Goal: Book appointment/travel/reservation

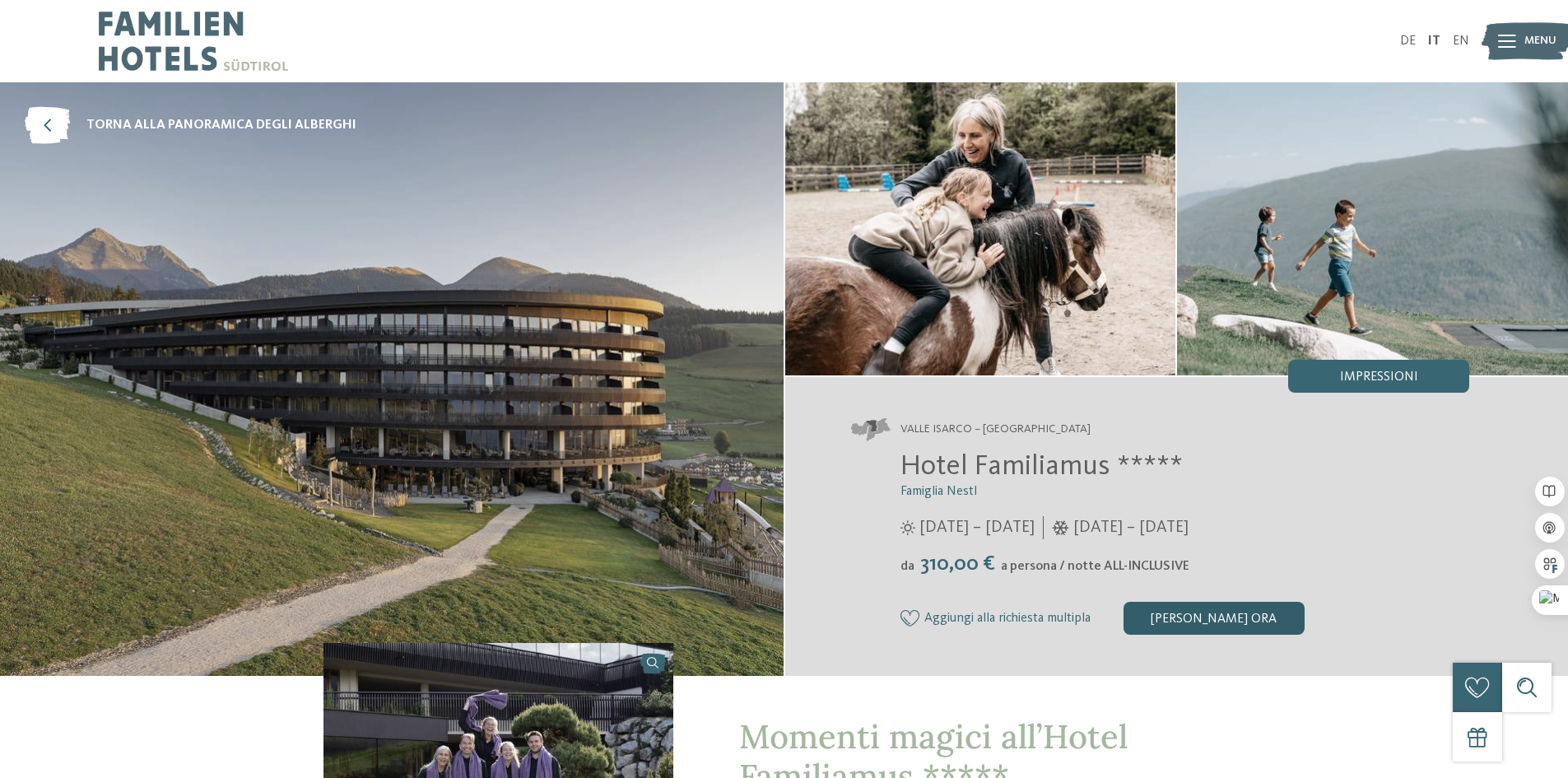
click at [1181, 613] on div "[PERSON_NAME] ora" at bounding box center [1214, 618] width 181 height 33
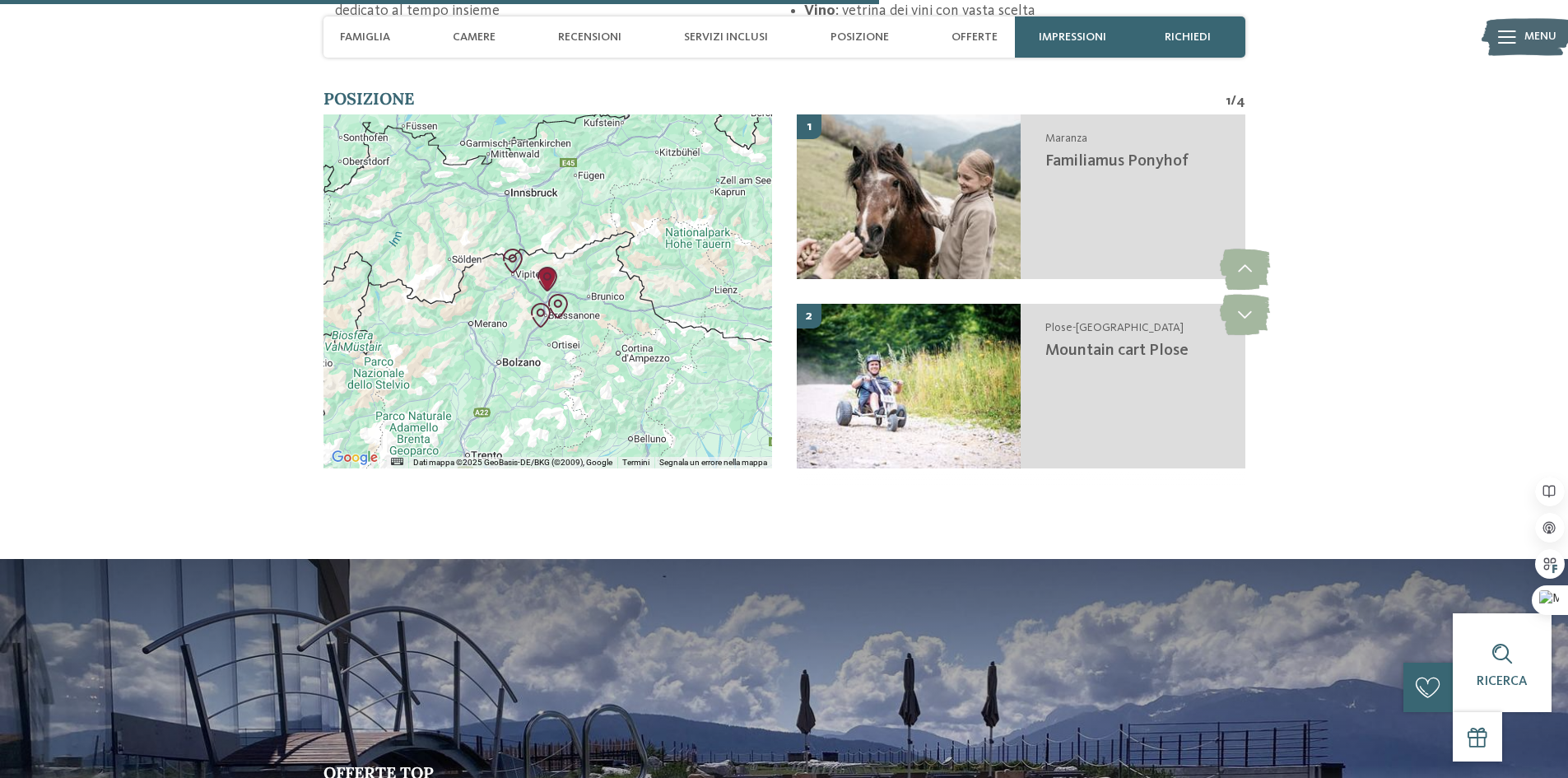
scroll to position [3263, 0]
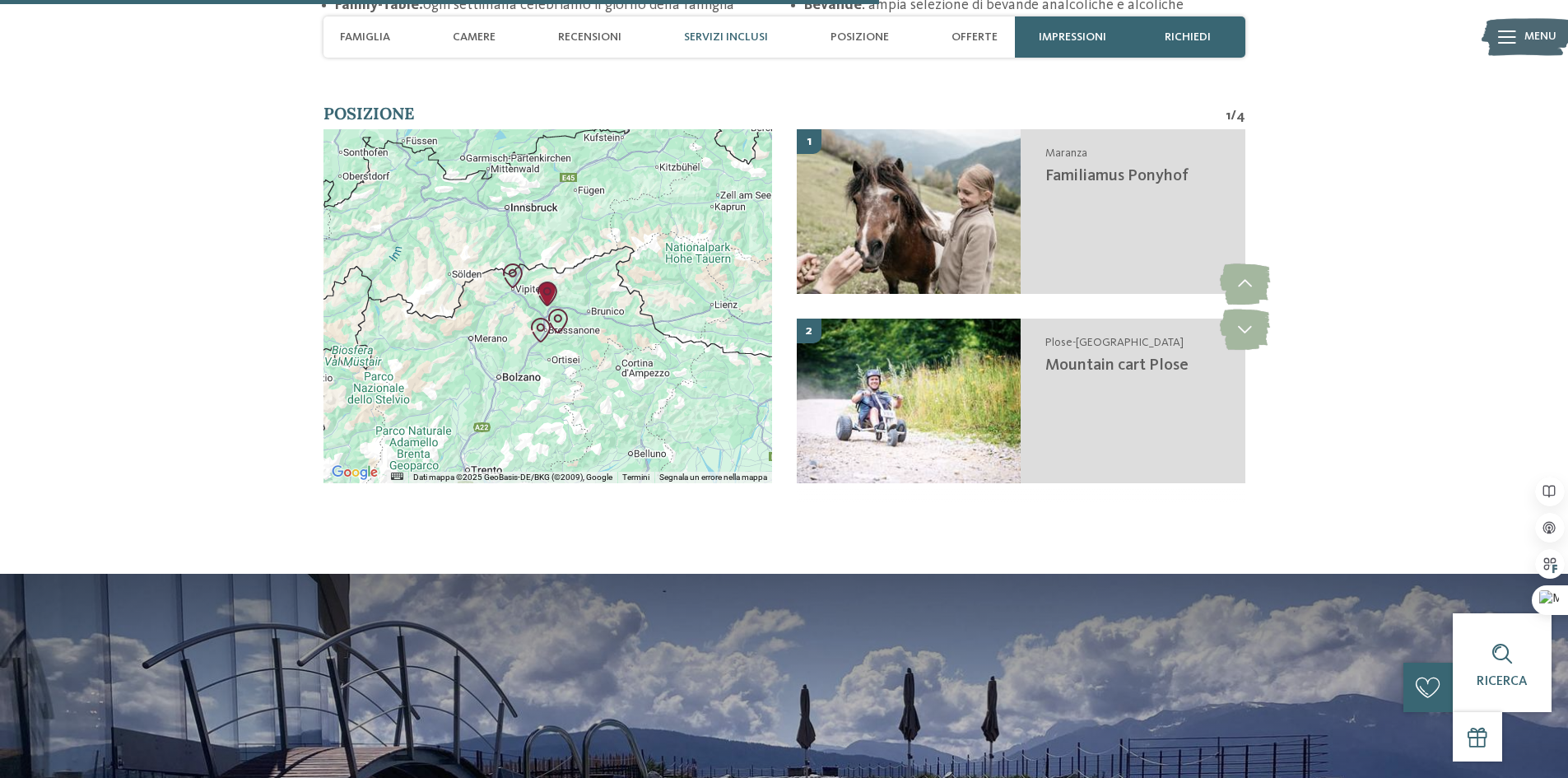
click at [698, 30] on span "Servizi inclusi" at bounding box center [726, 37] width 84 height 14
click at [741, 33] on span "Servizi inclusi" at bounding box center [726, 37] width 84 height 14
click at [591, 42] on span "Recensioni" at bounding box center [590, 37] width 63 height 14
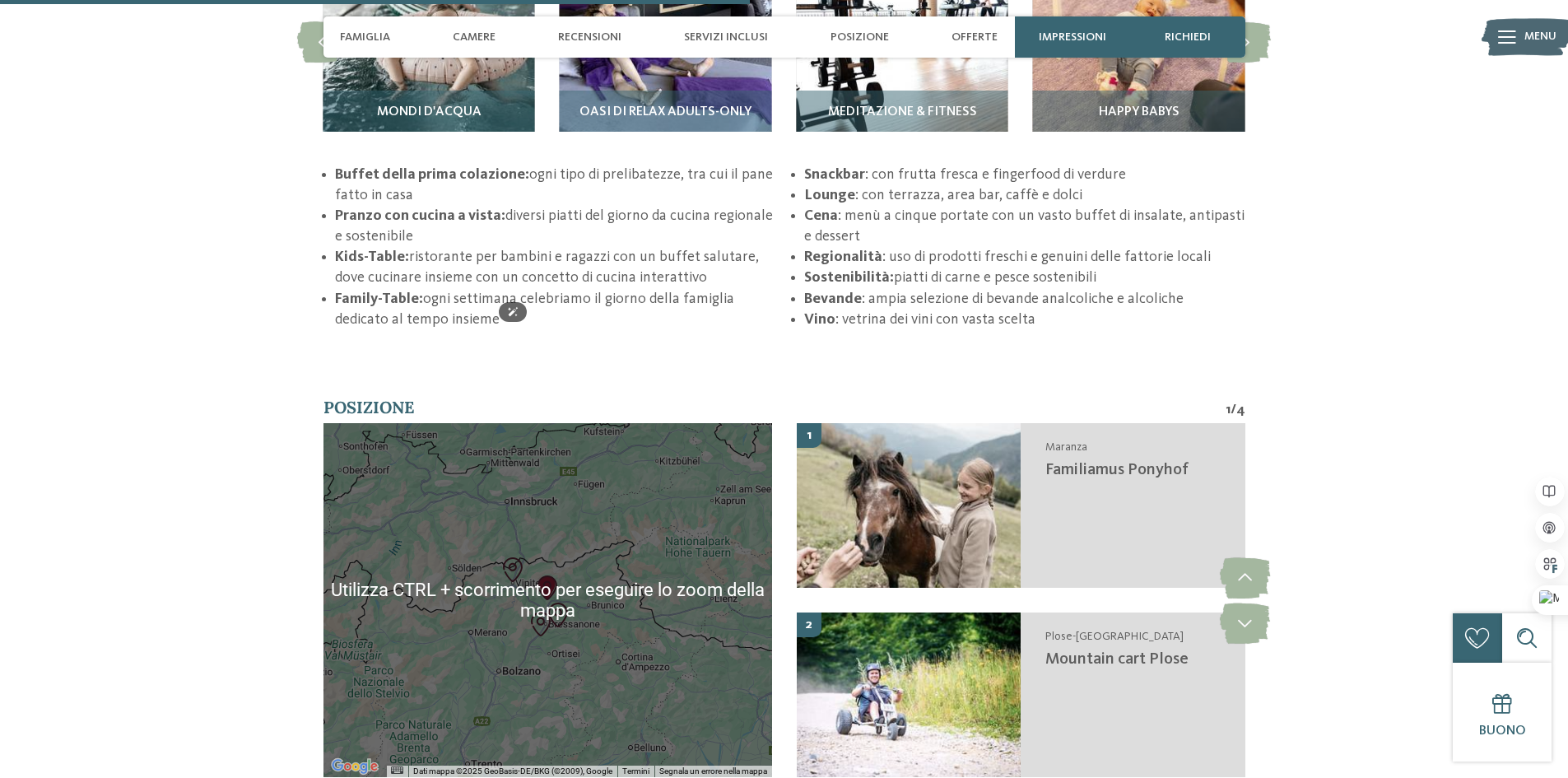
scroll to position [2769, 0]
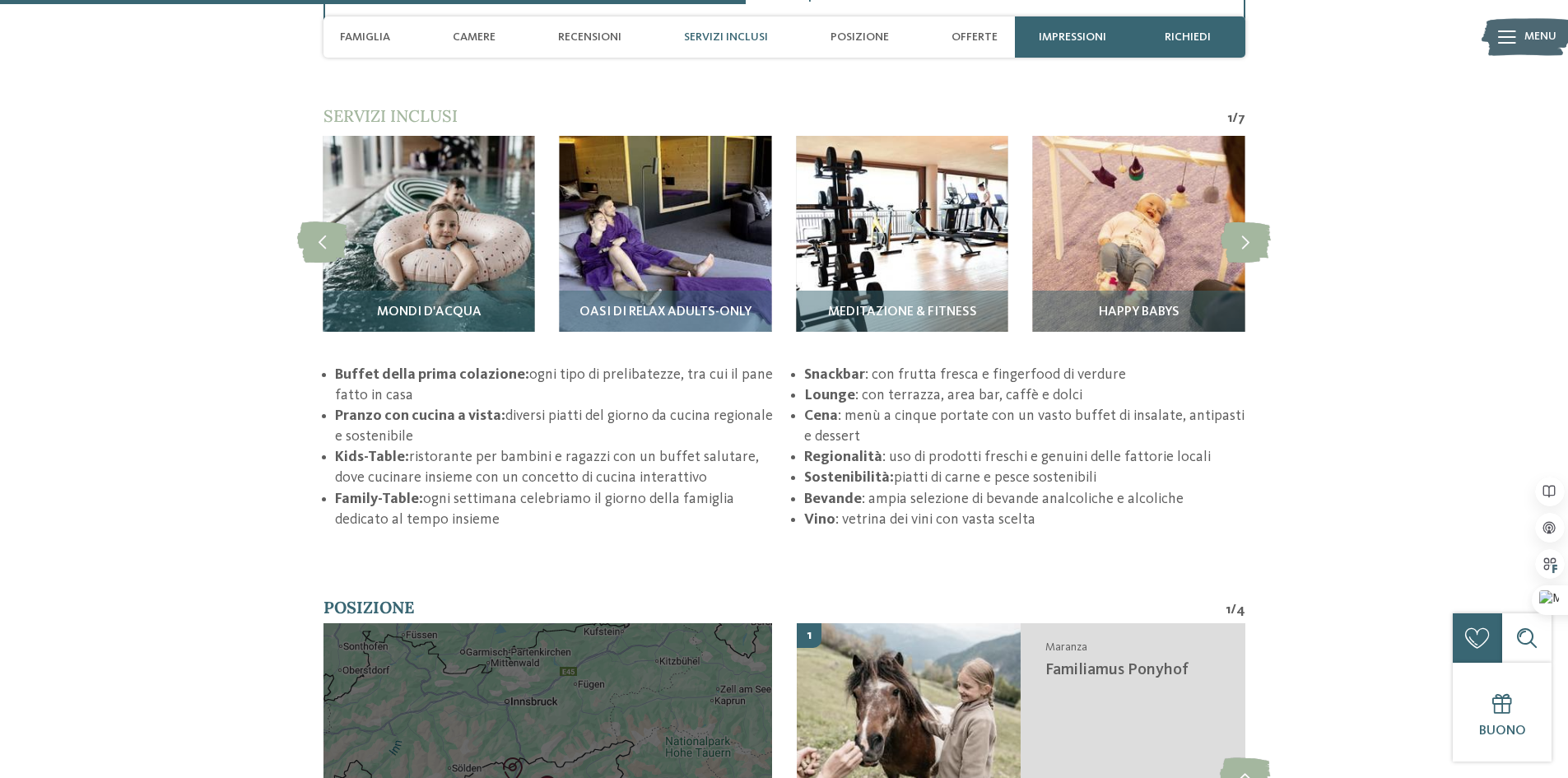
click at [748, 39] on span "Servizi inclusi" at bounding box center [726, 37] width 84 height 14
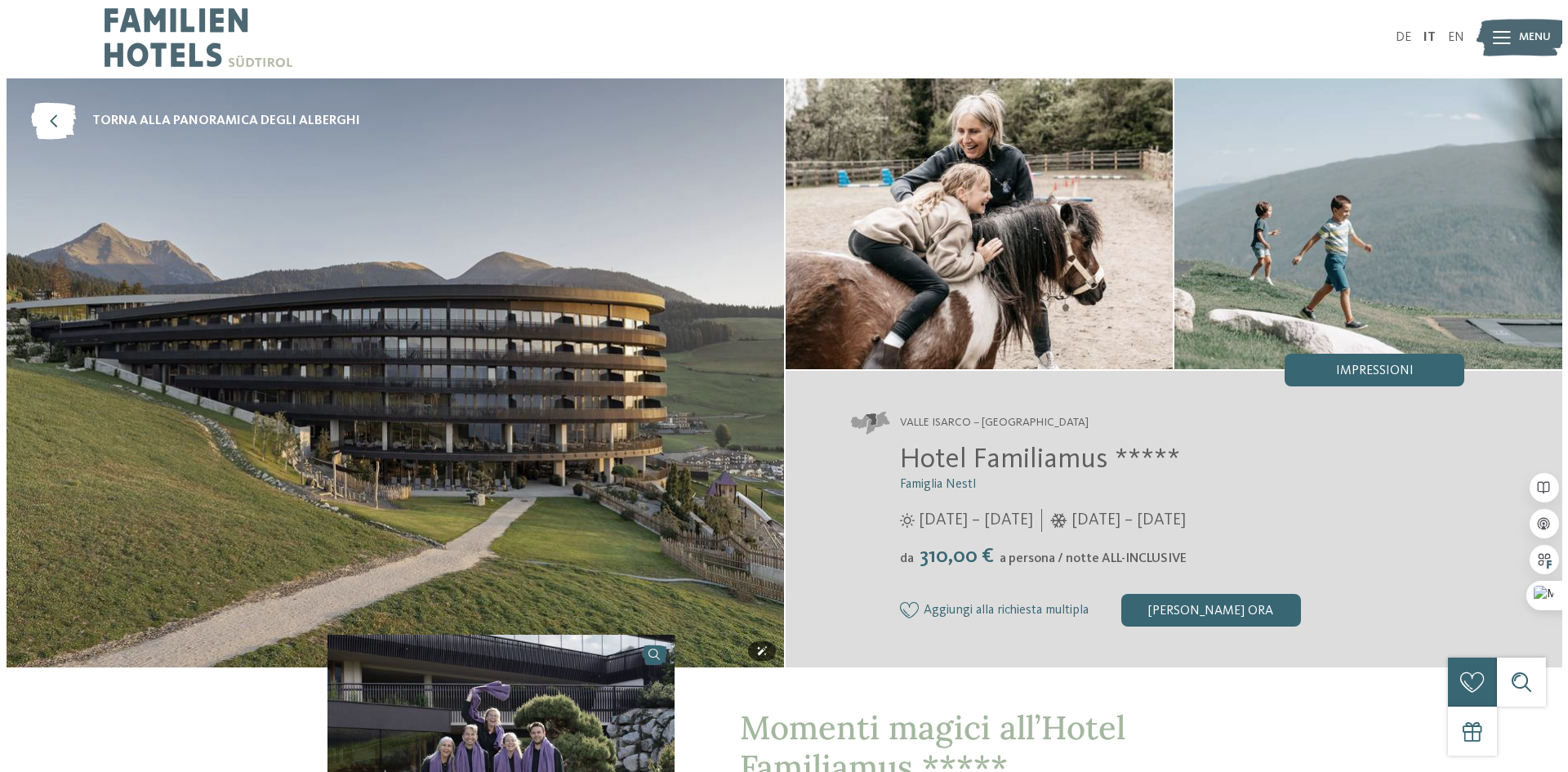
scroll to position [0, 0]
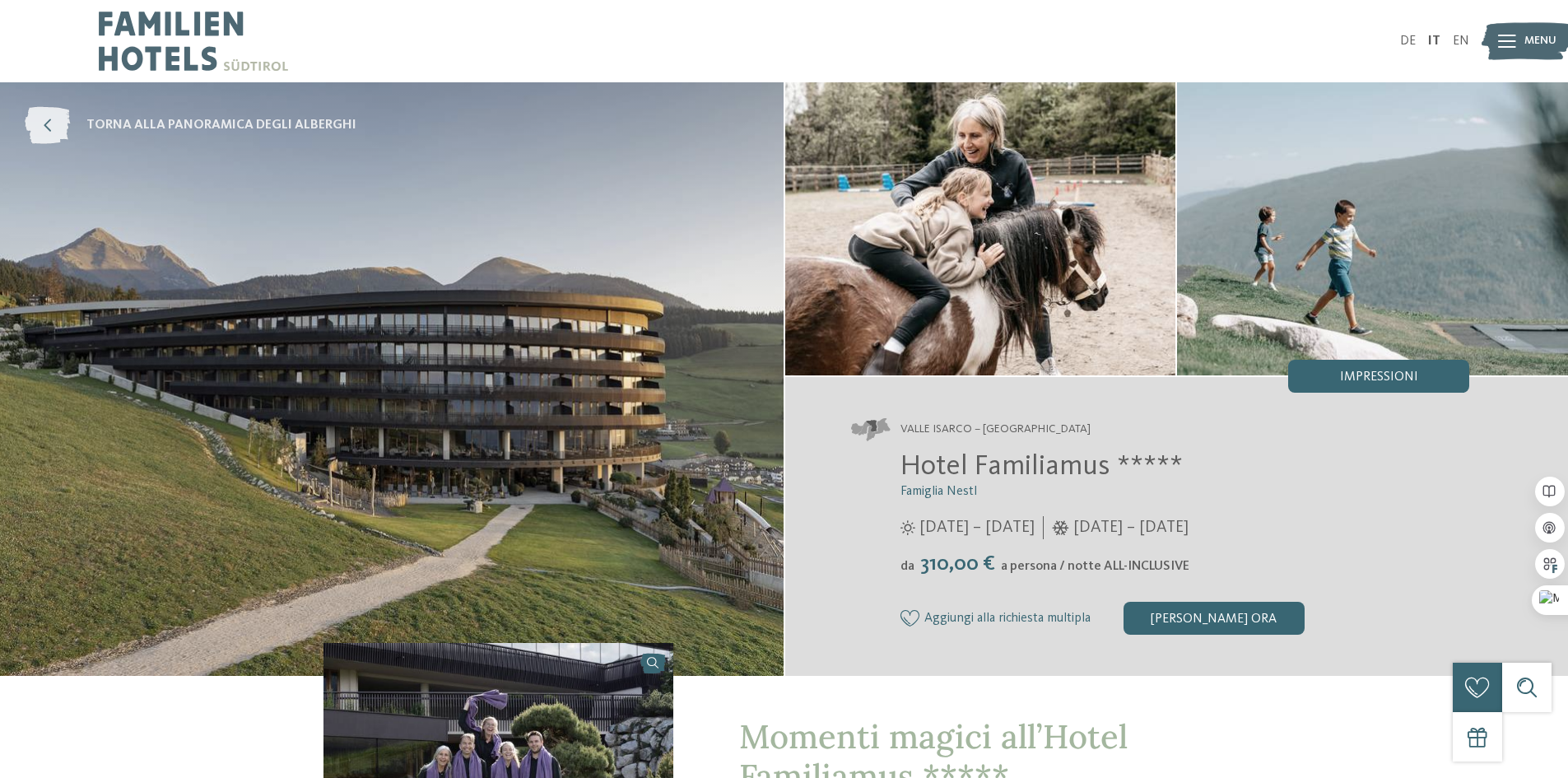
click at [46, 125] on icon at bounding box center [48, 125] width 45 height 37
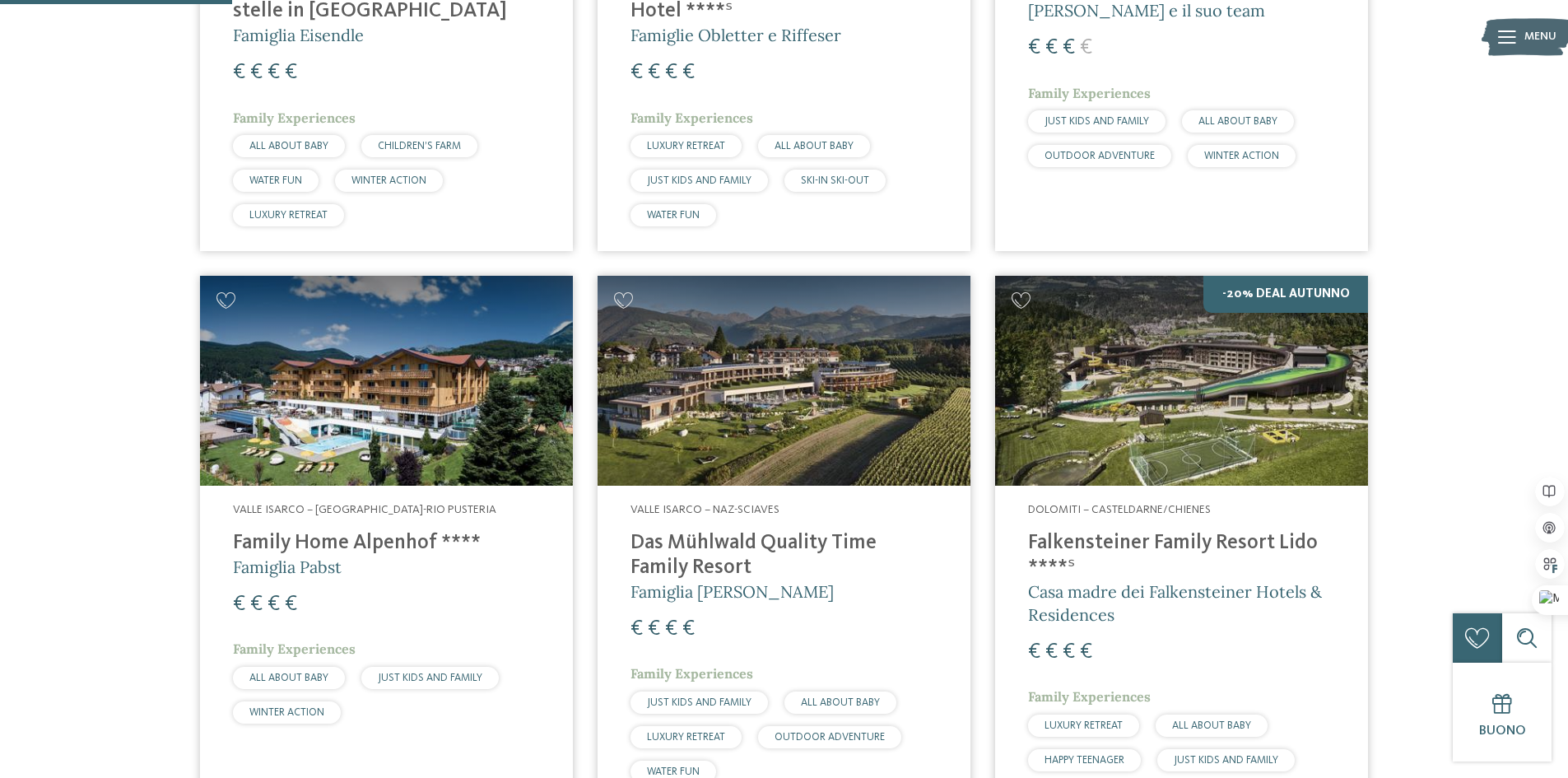
scroll to position [824, 0]
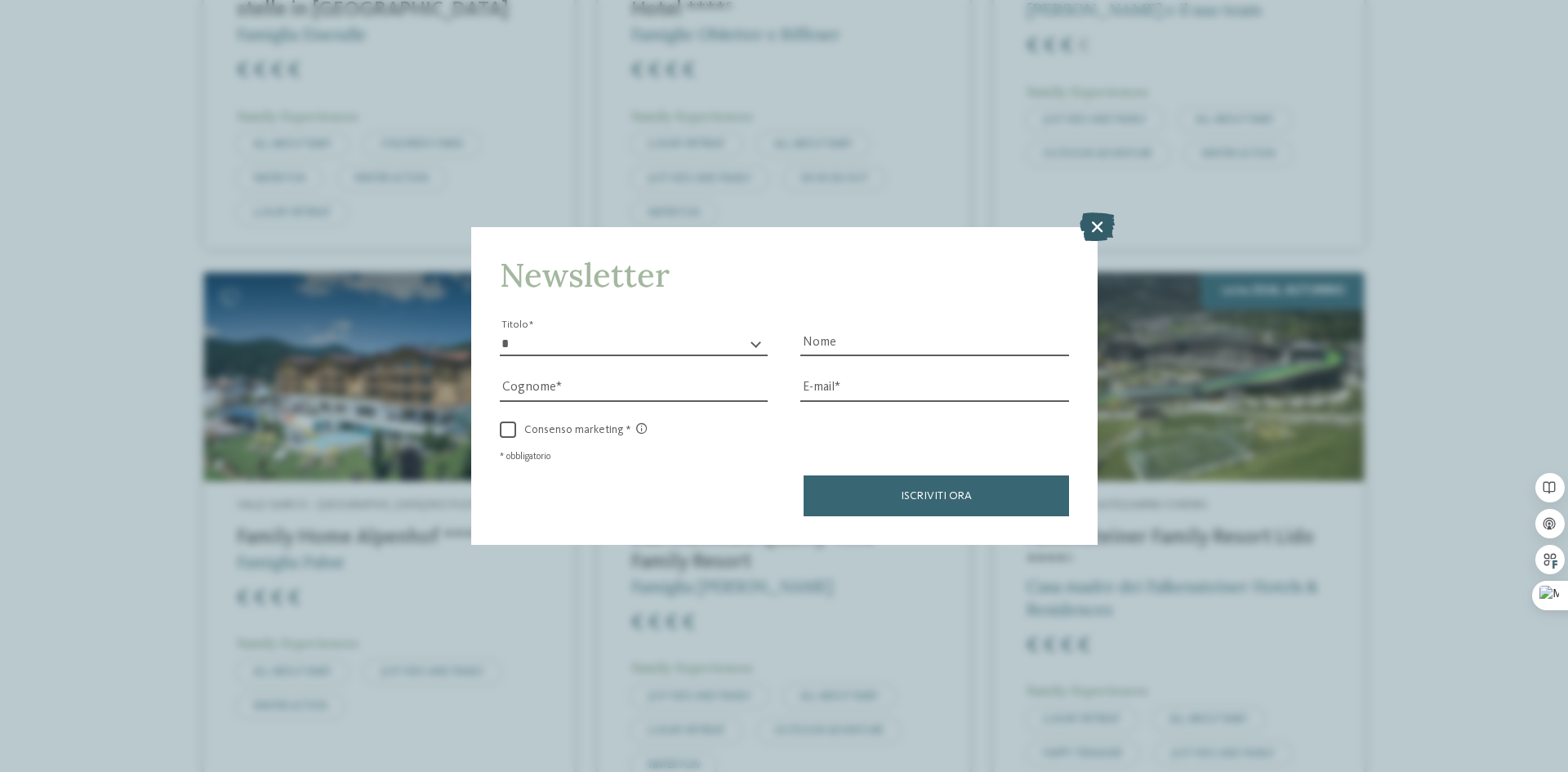
click at [1088, 233] on icon at bounding box center [1097, 226] width 35 height 28
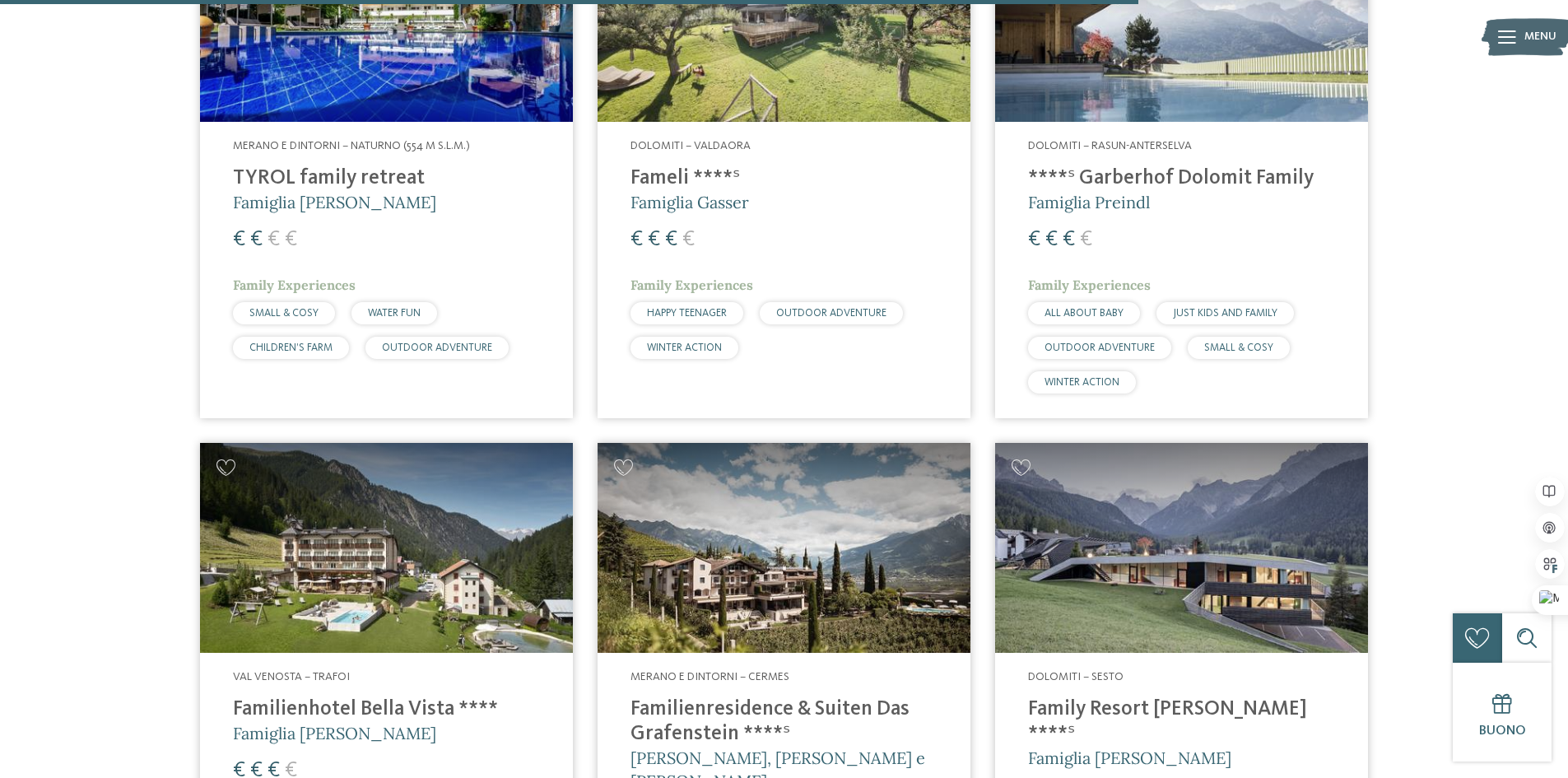
scroll to position [4035, 0]
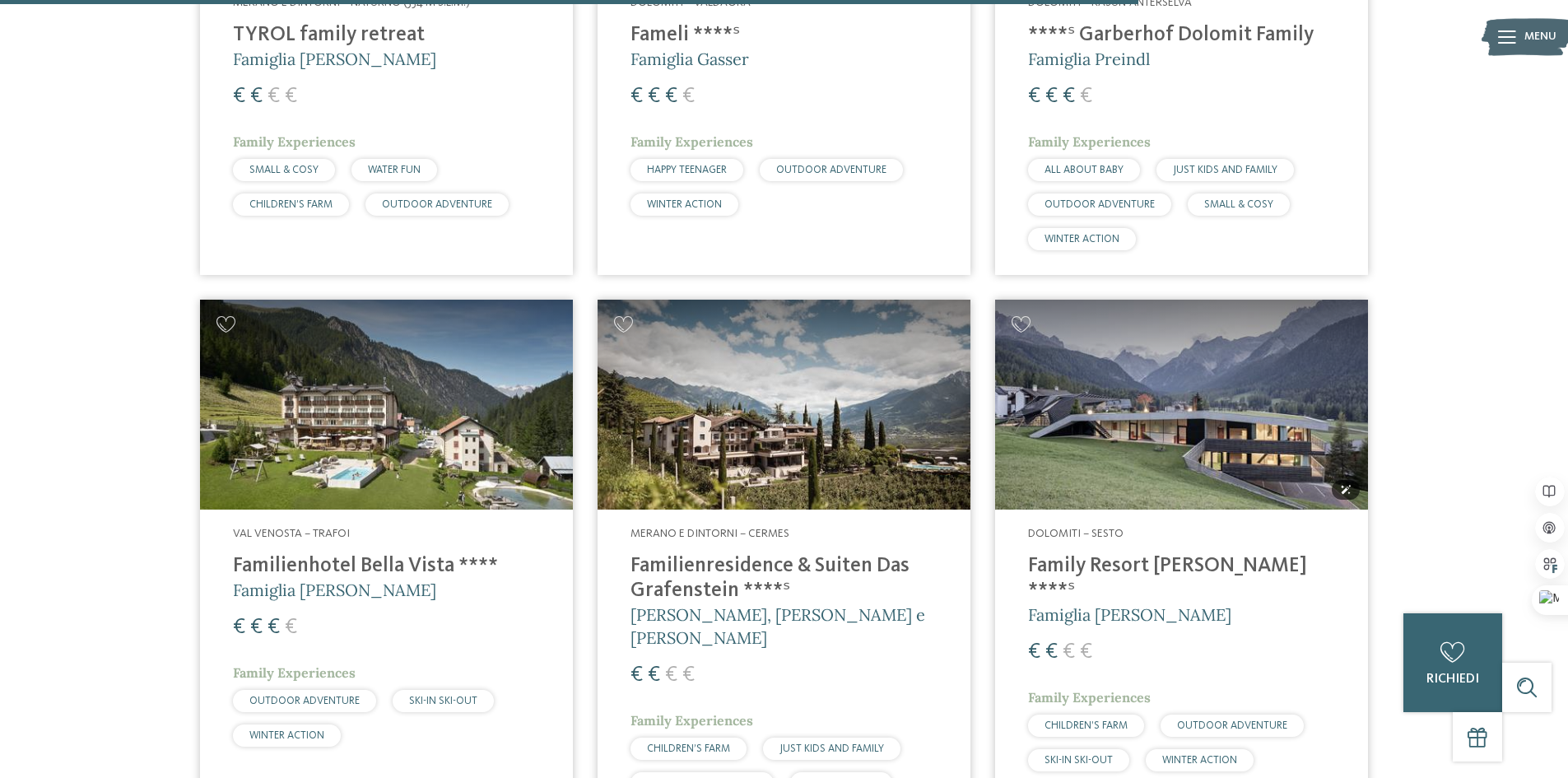
click at [1176, 475] on img at bounding box center [1182, 404] width 373 height 210
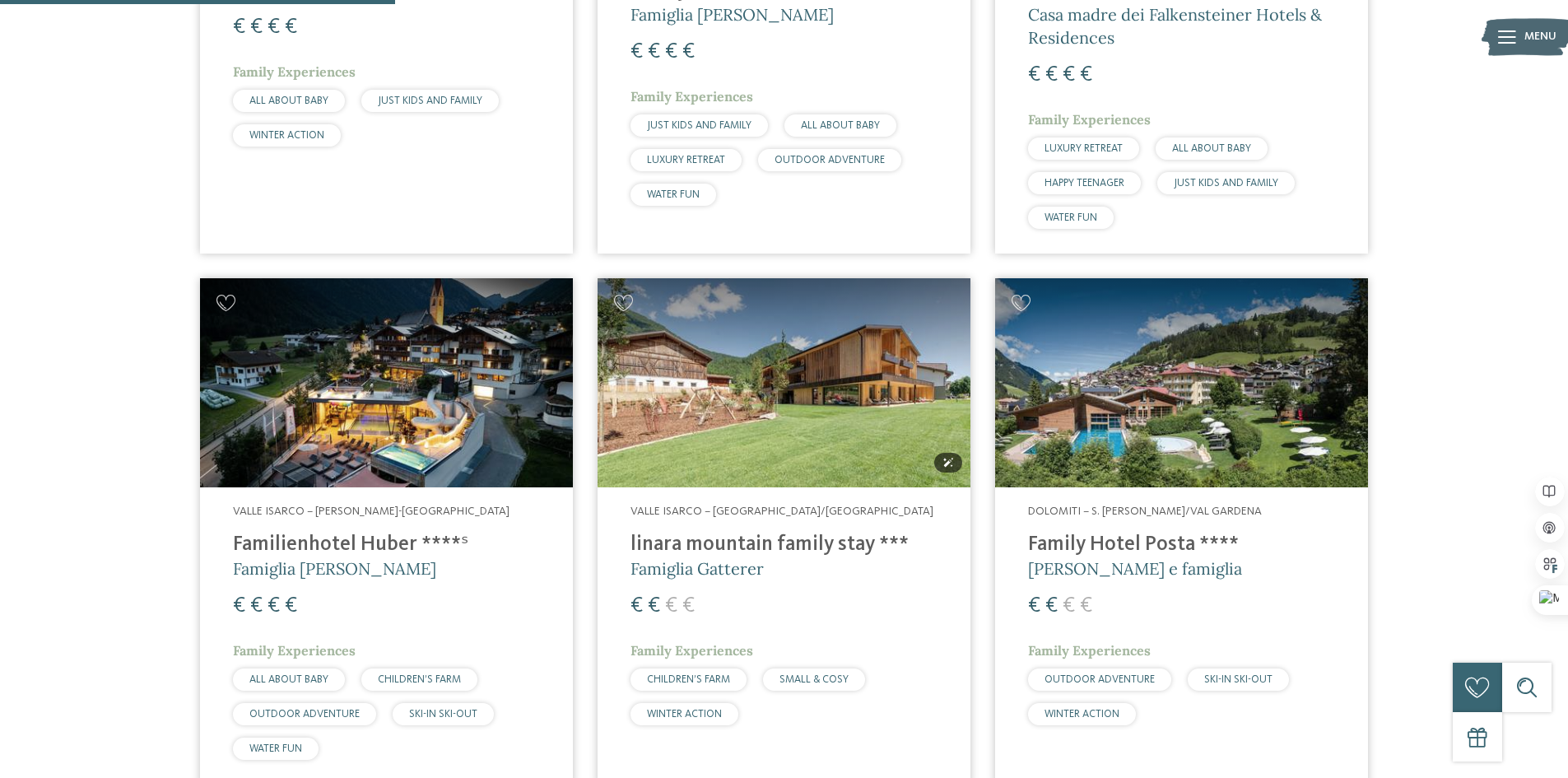
scroll to position [2059, 0]
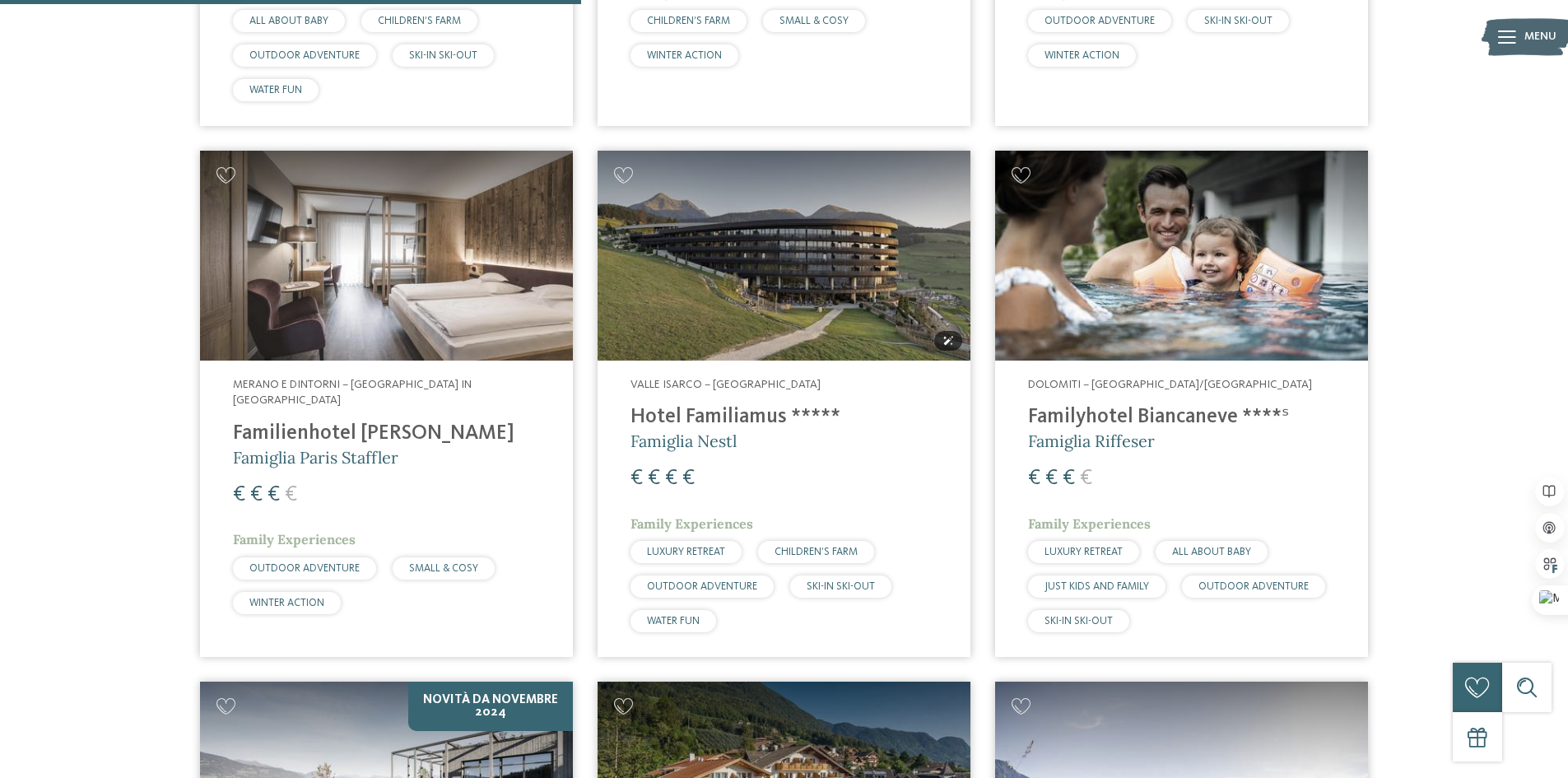
click at [774, 278] on img at bounding box center [784, 255] width 373 height 210
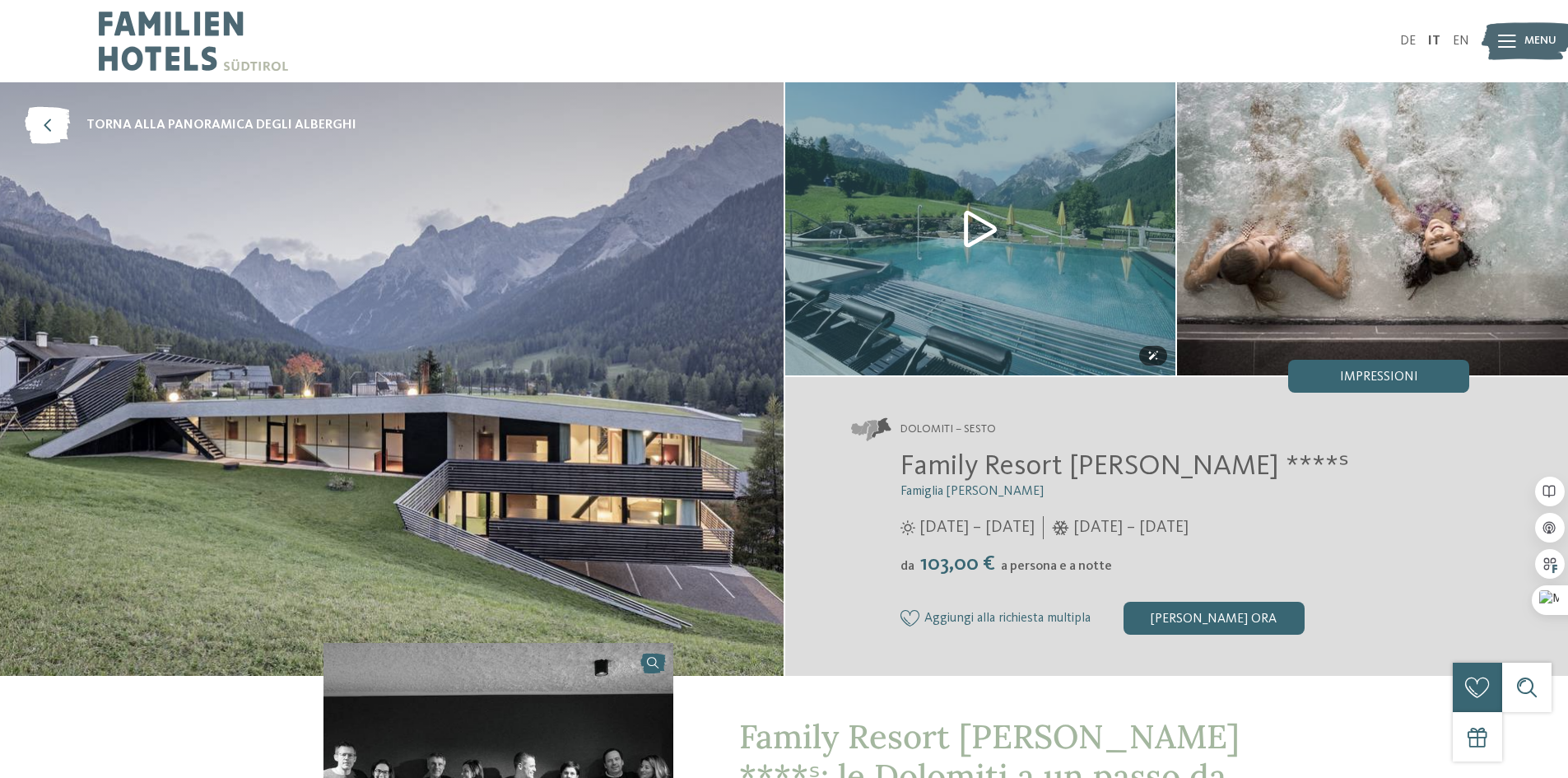
click at [977, 231] on img at bounding box center [981, 229] width 391 height 293
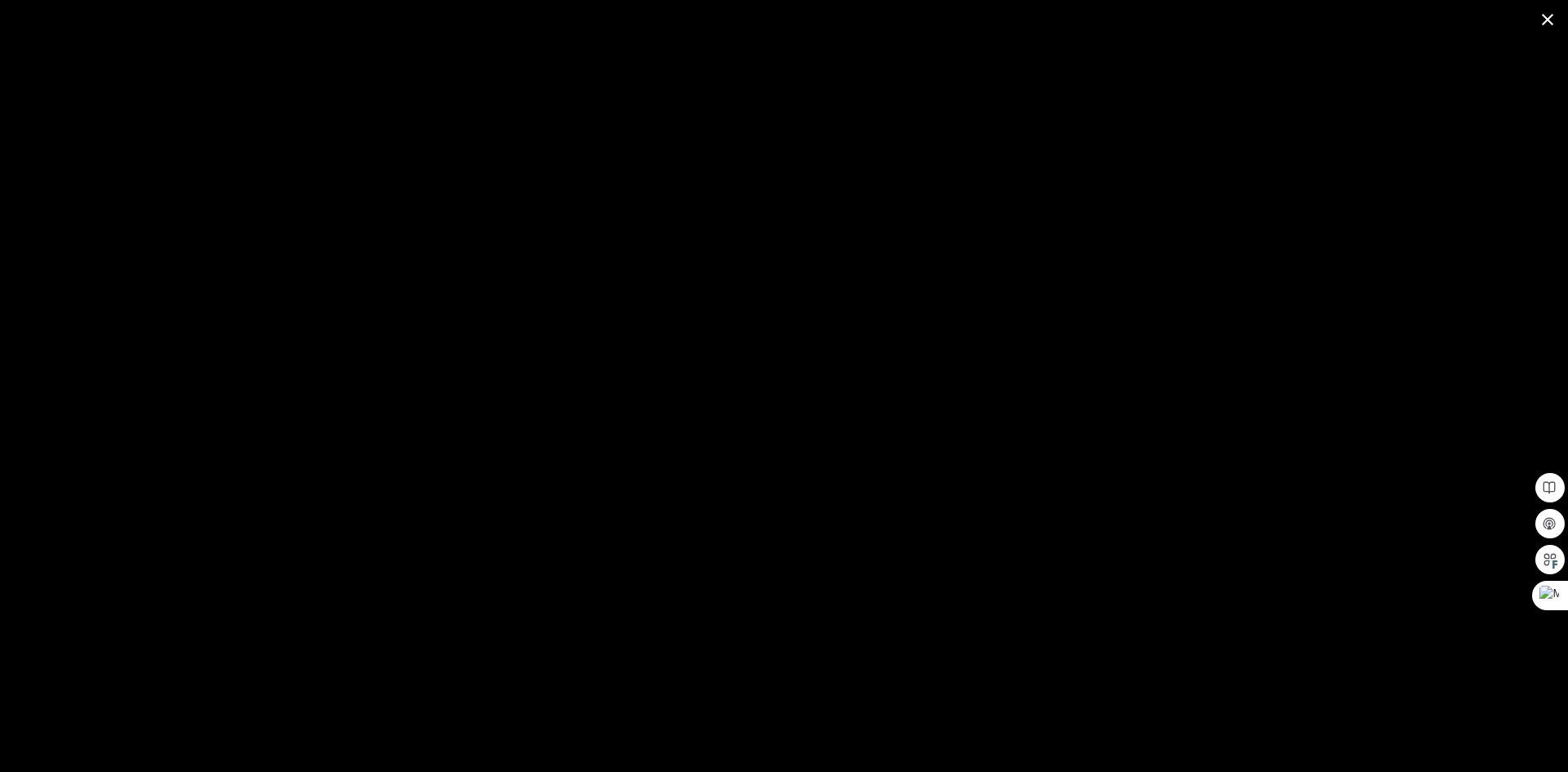
click at [1547, 22] on span at bounding box center [1547, 19] width 41 height 38
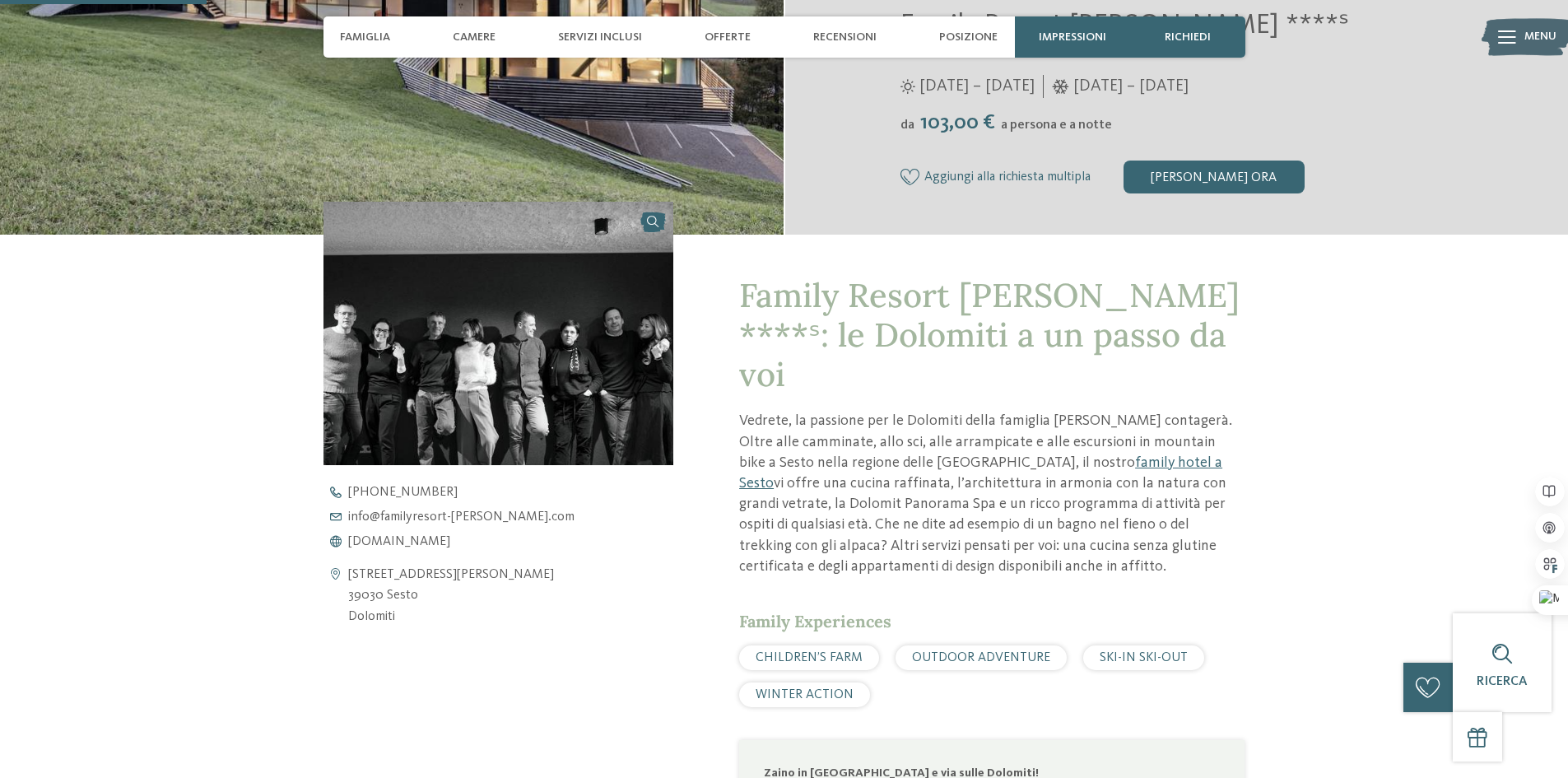
scroll to position [412, 0]
